Goal: Information Seeking & Learning: Learn about a topic

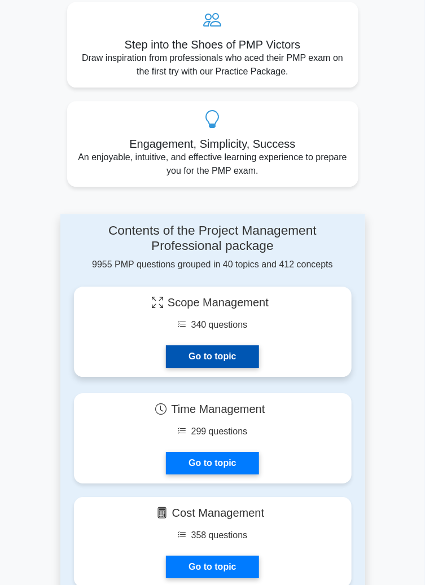
click at [258, 345] on link "Go to topic" at bounding box center [212, 356] width 93 height 23
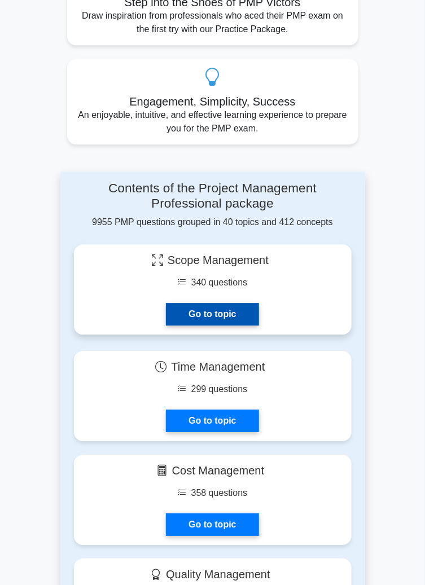
scroll to position [618, 0]
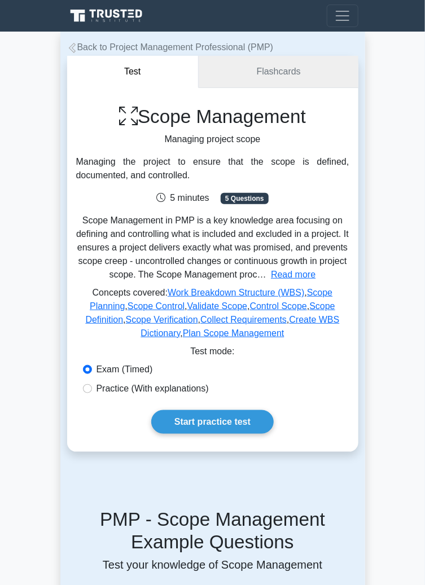
click at [288, 63] on link "Flashcards" at bounding box center [278, 72] width 159 height 32
click at [304, 68] on link "Flashcards" at bounding box center [278, 72] width 159 height 32
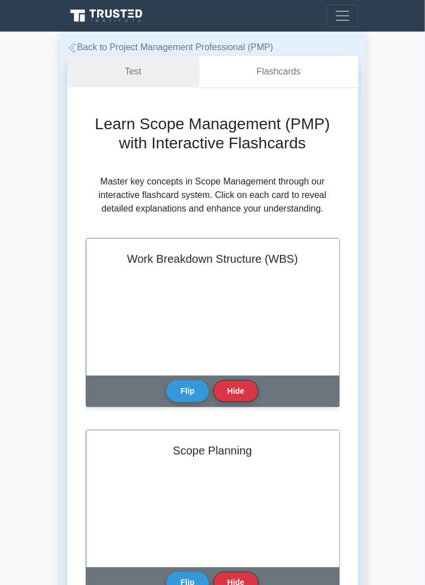
click at [264, 75] on link "Flashcards" at bounding box center [278, 72] width 159 height 32
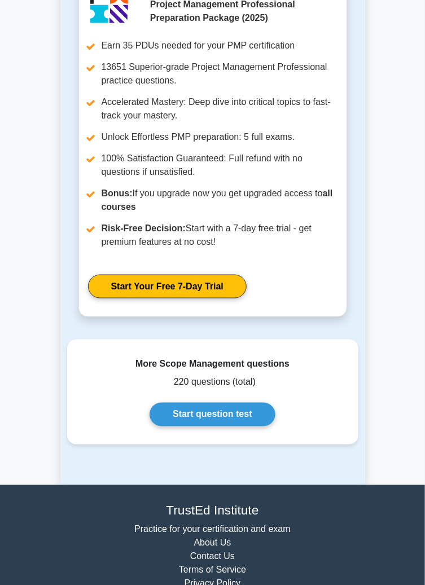
scroll to position [2280, 0]
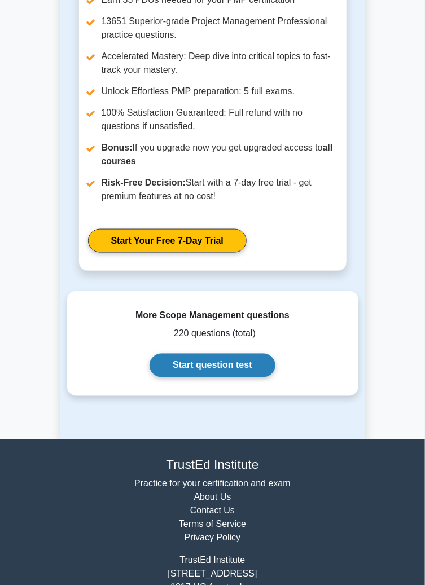
click at [242, 371] on link "Start question test" at bounding box center [212, 366] width 125 height 24
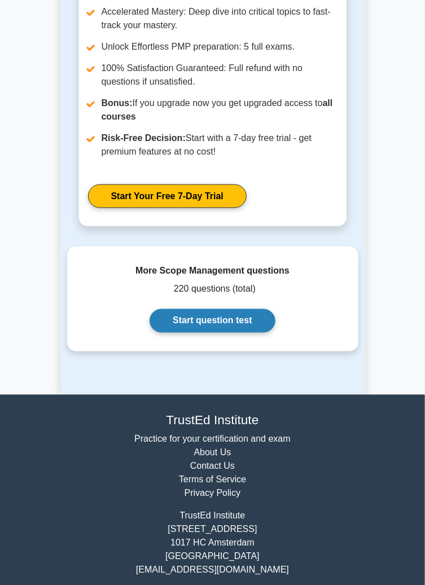
scroll to position [2329, 0]
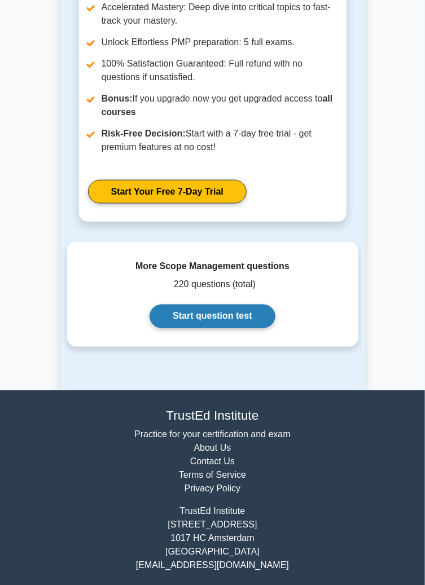
click at [253, 312] on link "Start question test" at bounding box center [212, 317] width 125 height 24
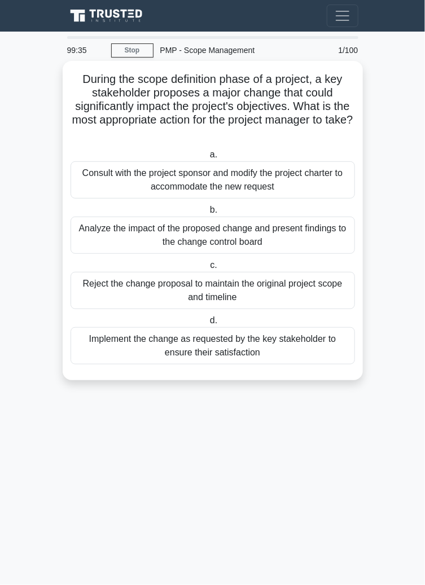
click at [319, 176] on div "Consult with the project sponsor and modify the project charter to accommodate …" at bounding box center [213, 179] width 284 height 37
click at [208, 159] on input "a. Consult with the project sponsor and modify the project charter to accommoda…" at bounding box center [208, 154] width 0 height 7
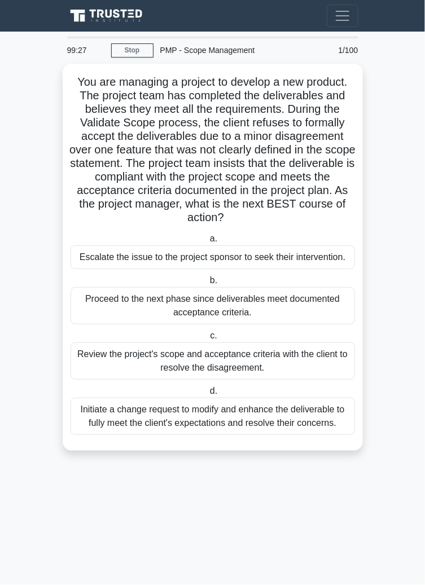
click at [401, 347] on main "99:27 Stop PMP - Scope Management Advanced 1/100 You are managing a project to …" at bounding box center [212, 308] width 425 height 553
click at [389, 306] on main "99:26 Stop PMP - Scope Management Advanced 1/100 You are managing a project to …" at bounding box center [212, 308] width 425 height 553
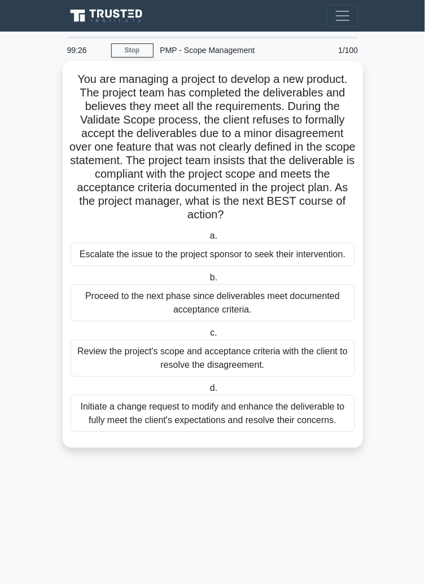
click at [325, 219] on h5 "You are managing a project to develop a new product. The project team has compl…" at bounding box center [212, 147] width 287 height 150
click at [332, 248] on div "Escalate the issue to the project sponsor to seek their intervention." at bounding box center [213, 255] width 284 height 24
click at [208, 240] on input "a. Escalate the issue to the project sponsor to seek their intervention." at bounding box center [208, 235] width 0 height 7
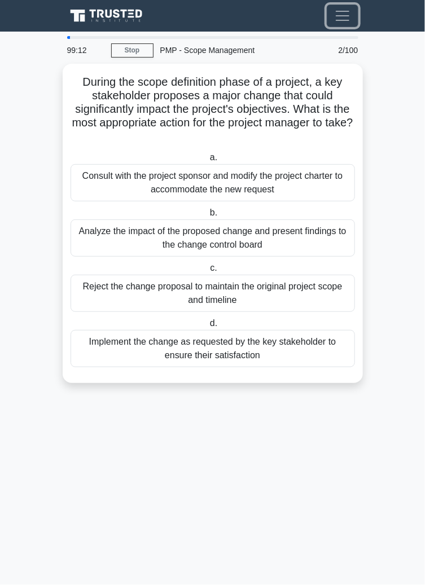
click at [336, 8] on span "Toggle navigation" at bounding box center [342, 15] width 17 height 17
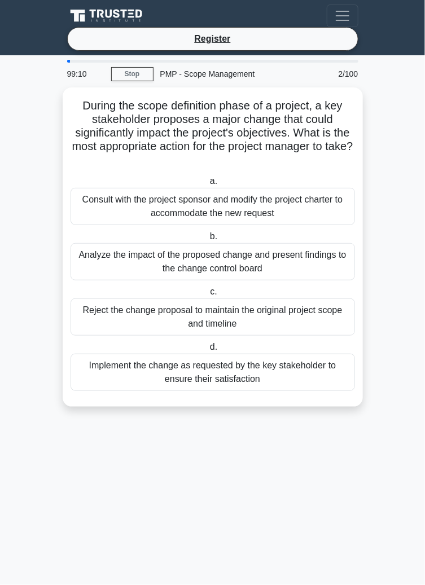
click at [245, 77] on div "PMP - Scope Management" at bounding box center [233, 74] width 161 height 23
click at [131, 74] on link "Stop" at bounding box center [132, 74] width 42 height 14
click at [139, 74] on link "Stop" at bounding box center [132, 74] width 42 height 14
